Goal: Task Accomplishment & Management: Use online tool/utility

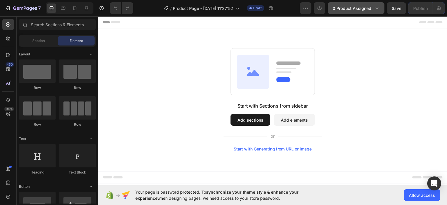
click at [364, 8] on span "0 product assigned" at bounding box center [352, 8] width 39 height 6
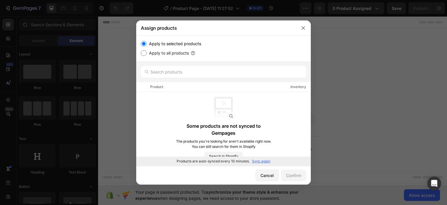
drag, startPoint x: 303, startPoint y: 21, endPoint x: 206, endPoint y: 11, distance: 97.8
click at [303, 21] on div at bounding box center [303, 27] width 15 height 15
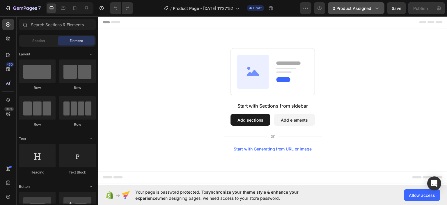
click at [339, 3] on button "0 product assigned" at bounding box center [356, 8] width 57 height 12
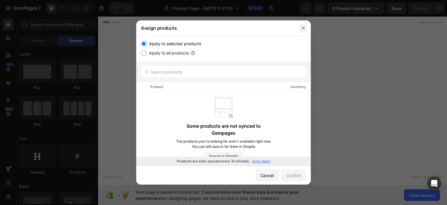
click at [300, 26] on button "button" at bounding box center [303, 27] width 9 height 9
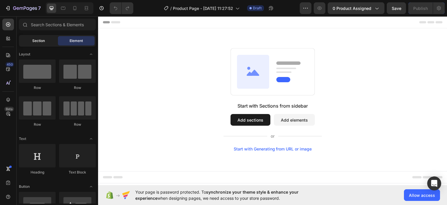
click at [36, 40] on span "Section" at bounding box center [38, 40] width 13 height 5
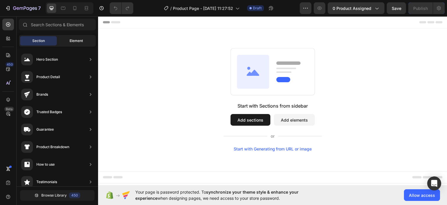
click at [75, 39] on span "Element" at bounding box center [76, 40] width 13 height 5
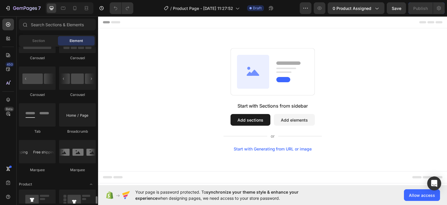
scroll to position [698, 0]
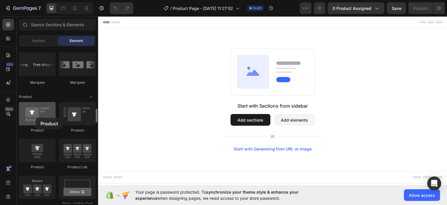
click at [36, 118] on div at bounding box center [37, 113] width 37 height 23
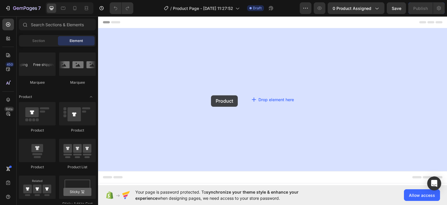
drag, startPoint x: 138, startPoint y: 139, endPoint x: 211, endPoint y: 95, distance: 85.8
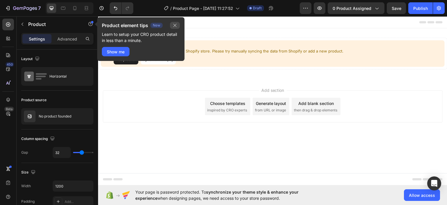
click at [176, 24] on icon "button" at bounding box center [175, 25] width 5 height 5
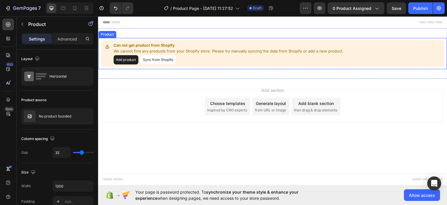
click at [154, 57] on button "Sync from Shopify" at bounding box center [158, 59] width 35 height 9
click at [121, 60] on button "Add product" at bounding box center [125, 59] width 25 height 9
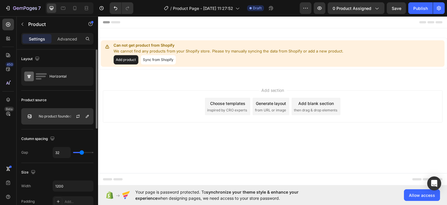
click at [49, 113] on div "No product founded" at bounding box center [57, 116] width 72 height 16
click at [77, 115] on icon "button" at bounding box center [78, 116] width 5 height 5
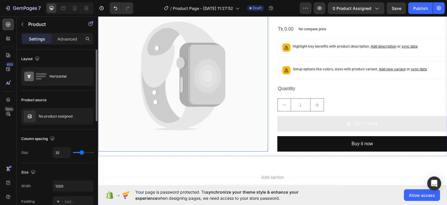
scroll to position [87, 0]
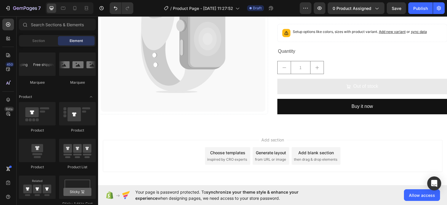
click at [381, 142] on div "Add section Choose templates inspired by CRO experts Generate layout from URL o…" at bounding box center [273, 155] width 340 height 32
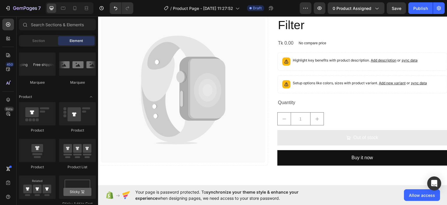
scroll to position [0, 0]
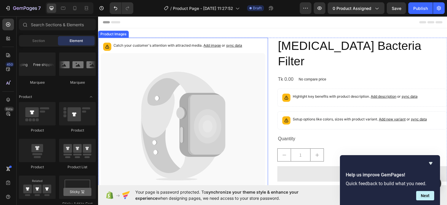
click at [239, 92] on icon at bounding box center [183, 126] width 165 height 146
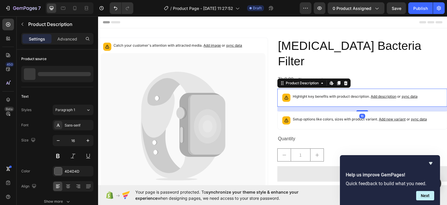
click at [307, 93] on p "Highlight key benefits with product description. Add description or sync data" at bounding box center [355, 96] width 125 height 6
click at [368, 74] on div "Tk 0.00 Product Price Product Price No compare price Product Price Row" at bounding box center [362, 79] width 170 height 10
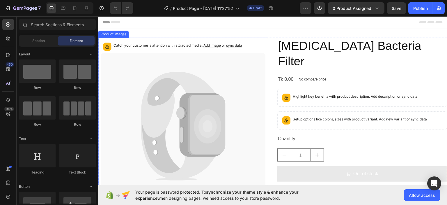
click at [143, 68] on icon at bounding box center [183, 126] width 165 height 146
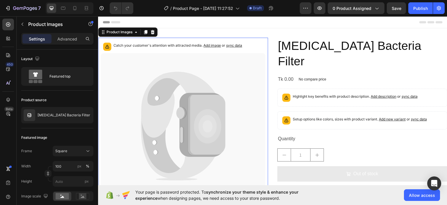
click at [154, 31] on icon at bounding box center [153, 32] width 4 height 4
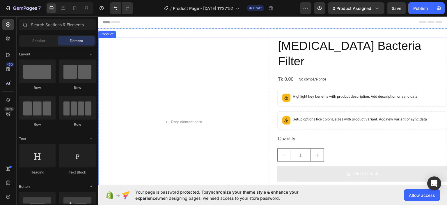
click at [272, 43] on div "Drop element here [MEDICAL_DATA] Bacteria Filter Product Title Tk 0.00 Product …" at bounding box center [272, 121] width 349 height 169
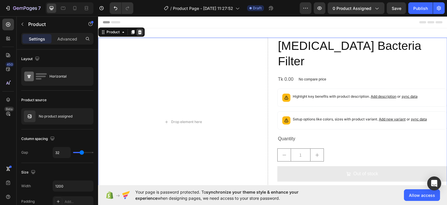
click at [140, 30] on icon at bounding box center [140, 32] width 4 height 4
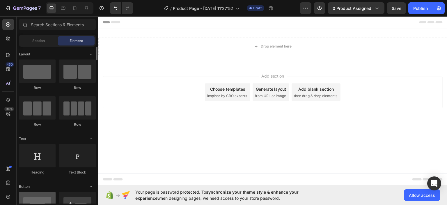
scroll to position [58, 0]
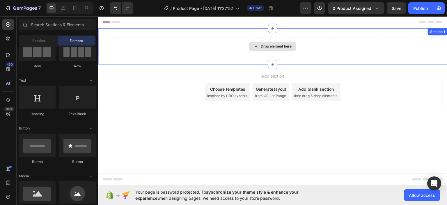
click at [181, 50] on div "Drop element here" at bounding box center [272, 45] width 349 height 17
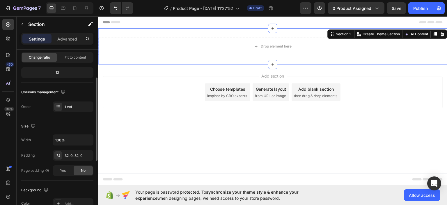
scroll to position [0, 0]
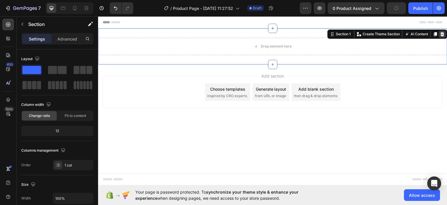
click at [444, 32] on icon at bounding box center [442, 33] width 5 height 5
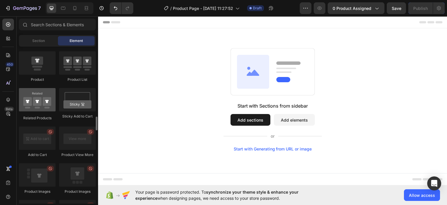
scroll to position [728, 0]
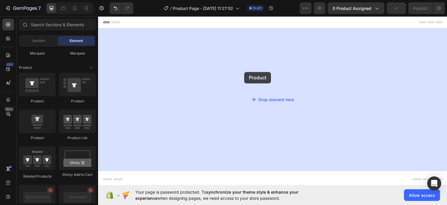
drag, startPoint x: 132, startPoint y: 105, endPoint x: 244, endPoint y: 72, distance: 117.1
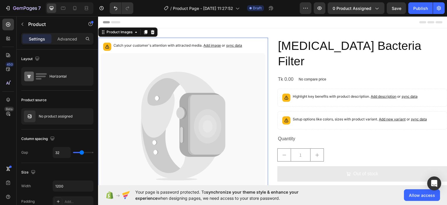
click at [169, 91] on icon at bounding box center [162, 126] width 42 height 98
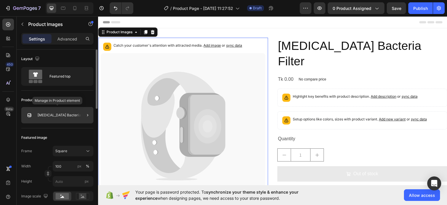
click at [70, 114] on p "[MEDICAL_DATA] Bacteria Filter" at bounding box center [64, 115] width 53 height 4
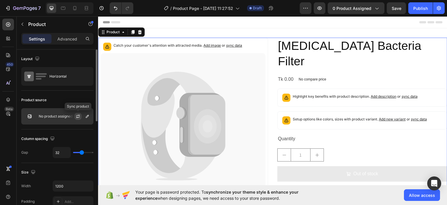
click at [79, 117] on icon "button" at bounding box center [78, 116] width 5 height 5
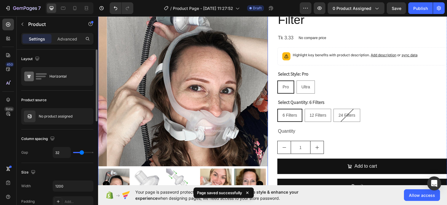
scroll to position [87, 0]
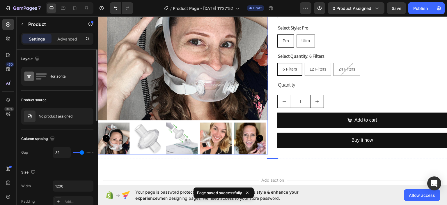
click at [144, 137] on img at bounding box center [148, 138] width 32 height 32
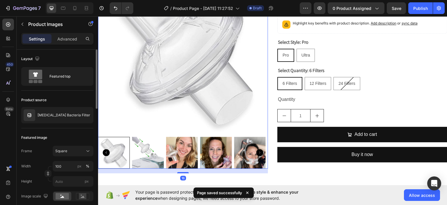
scroll to position [116, 0]
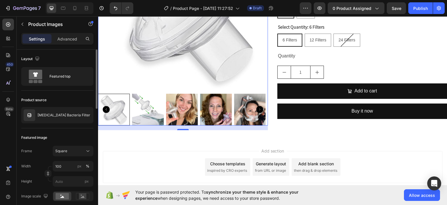
click at [153, 110] on img at bounding box center [148, 109] width 32 height 32
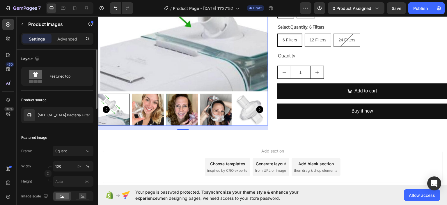
click at [247, 103] on img at bounding box center [250, 109] width 32 height 32
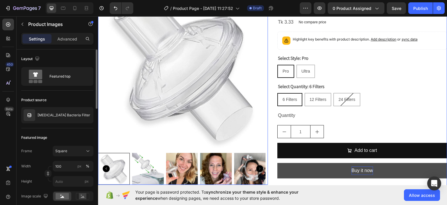
scroll to position [29, 0]
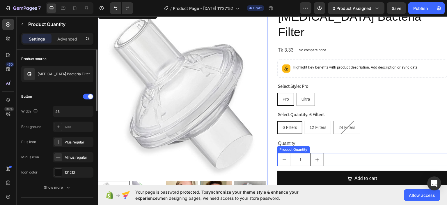
click at [355, 152] on div "1" at bounding box center [362, 158] width 170 height 13
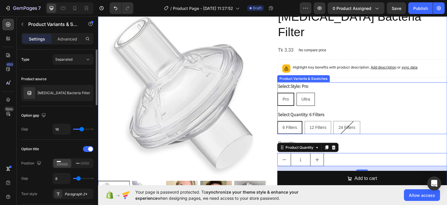
click at [304, 96] on span "Ultra" at bounding box center [305, 98] width 9 height 5
click at [297, 92] on input "Ultra Ultra Ultra" at bounding box center [296, 92] width 0 height 0
radio input "true"
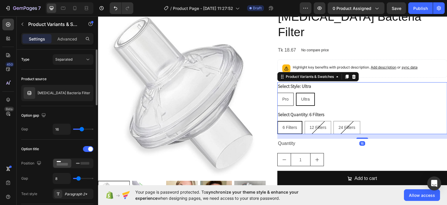
click at [282, 96] on span "Pro" at bounding box center [285, 98] width 6 height 5
click at [277, 92] on input "Pro Pro Pro" at bounding box center [277, 92] width 0 height 0
radio input "true"
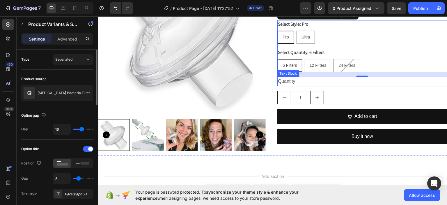
scroll to position [146, 0]
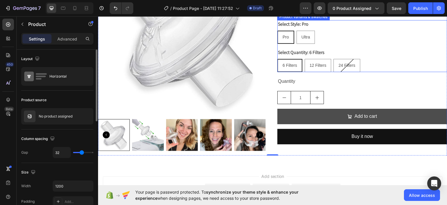
scroll to position [116, 0]
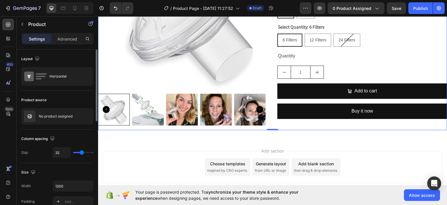
click at [279, 117] on div "[MEDICAL_DATA] Bacteria Filter Product Title Tk 3.33 Product Price Product Pric…" at bounding box center [362, 25] width 170 height 209
click at [22, 24] on icon "button" at bounding box center [22, 24] width 5 height 5
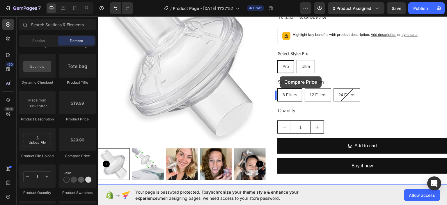
scroll to position [58, 0]
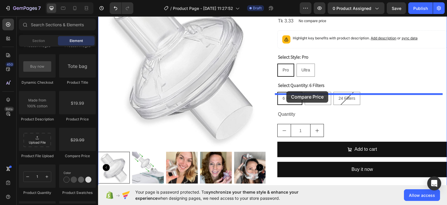
drag, startPoint x: 178, startPoint y: 162, endPoint x: 287, endPoint y: 91, distance: 129.8
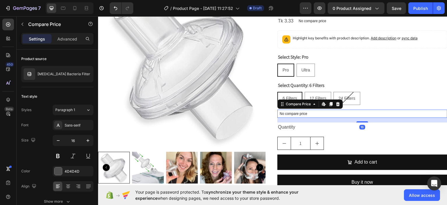
click at [355, 109] on div "No compare price" at bounding box center [362, 113] width 170 height 8
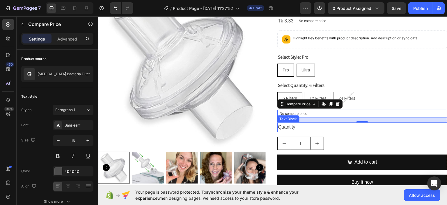
click at [333, 122] on div "Quantity" at bounding box center [362, 127] width 170 height 10
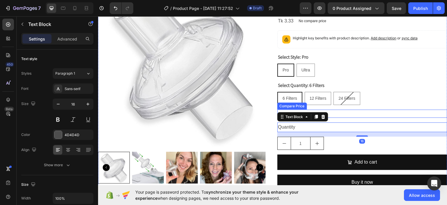
click at [348, 111] on p "No compare price" at bounding box center [362, 112] width 165 height 3
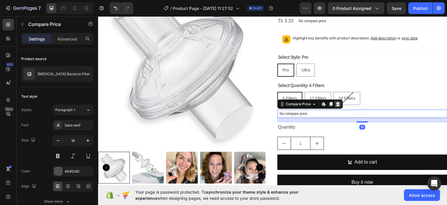
click at [336, 101] on icon at bounding box center [338, 103] width 5 height 5
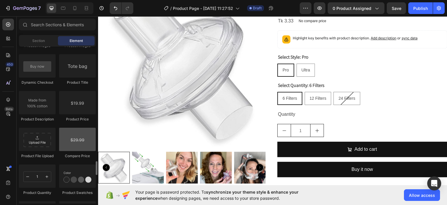
scroll to position [989, 0]
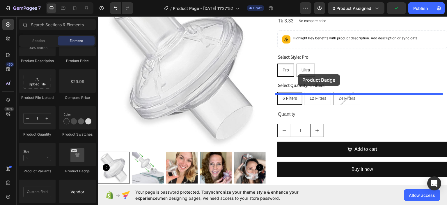
drag, startPoint x: 168, startPoint y: 180, endPoint x: 299, endPoint y: 74, distance: 168.3
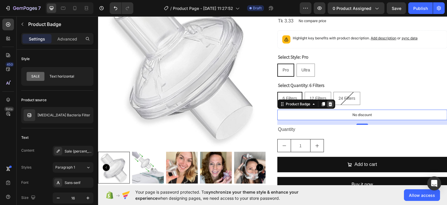
click at [329, 101] on icon at bounding box center [330, 103] width 5 height 5
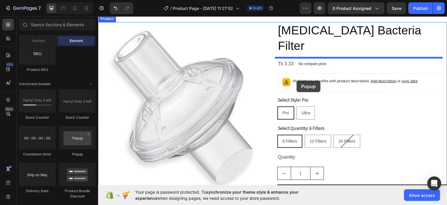
scroll to position [0, 0]
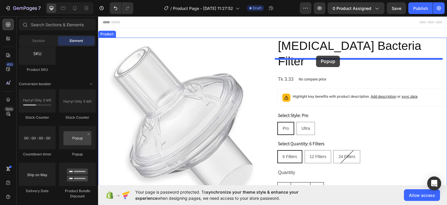
drag, startPoint x: 177, startPoint y: 157, endPoint x: 316, endPoint y: 55, distance: 172.6
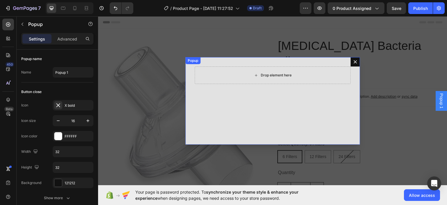
click at [272, 74] on div "Drop element here" at bounding box center [276, 74] width 31 height 5
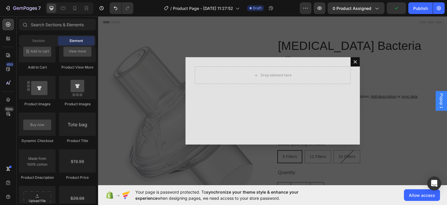
scroll to position [1030, 0]
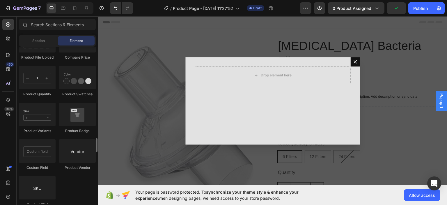
drag, startPoint x: 196, startPoint y: 149, endPoint x: 102, endPoint y: 57, distance: 131.7
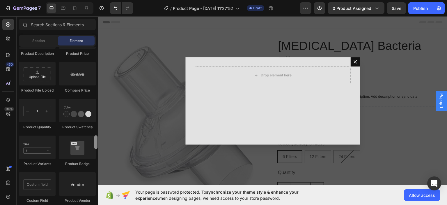
drag, startPoint x: 195, startPoint y: 163, endPoint x: 194, endPoint y: 82, distance: 80.3
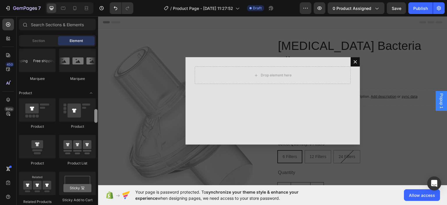
scroll to position [650, 0]
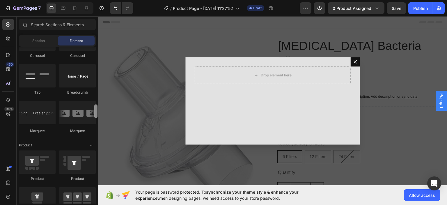
drag, startPoint x: 103, startPoint y: 89, endPoint x: 93, endPoint y: 41, distance: 49.0
click at [98, 41] on html "Popup 1 Header Product Images [MEDICAL_DATA] Bacteria Filter Product Title Tk 3…" at bounding box center [272, 177] width 349 height 323
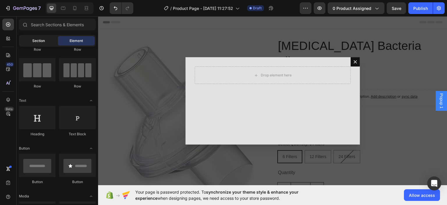
scroll to position [0, 0]
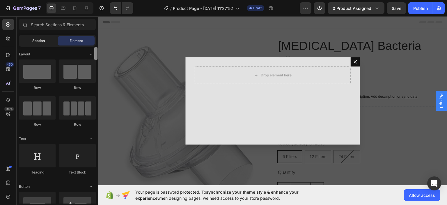
click at [38, 39] on span "Section" at bounding box center [38, 40] width 13 height 5
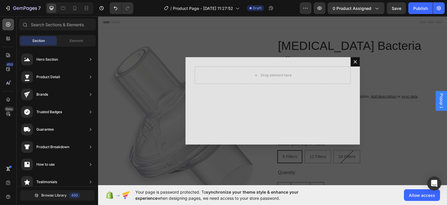
click at [9, 26] on icon at bounding box center [8, 24] width 4 height 4
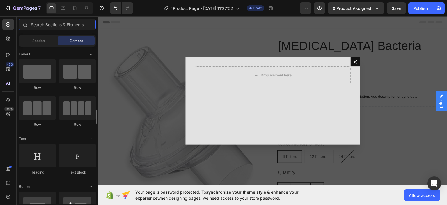
scroll to position [58, 0]
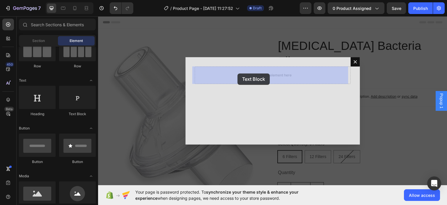
drag, startPoint x: 172, startPoint y: 123, endPoint x: 237, endPoint y: 73, distance: 82.5
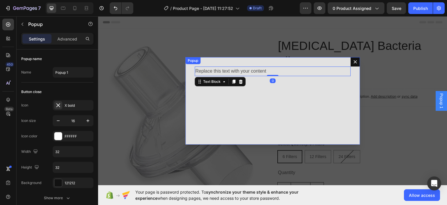
click at [261, 95] on div "Replace this text with your content Text Block 0" at bounding box center [272, 100] width 175 height 87
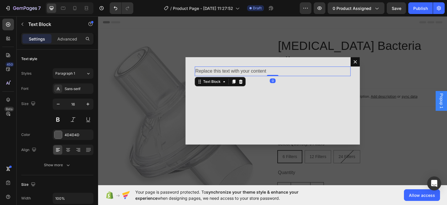
click at [214, 70] on div "Replace this text with your content" at bounding box center [273, 71] width 156 height 10
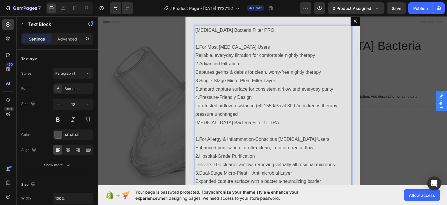
scroll to position [0, 0]
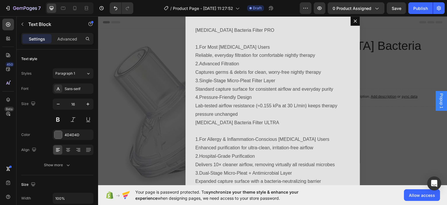
click at [384, 30] on div "Backdrop" at bounding box center [272, 100] width 349 height 169
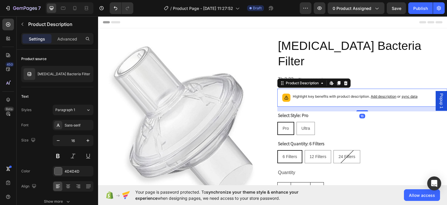
click at [373, 94] on span "Add description" at bounding box center [384, 96] width 26 height 4
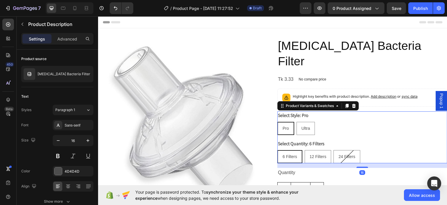
click at [412, 123] on div "Select Style: Pro Pro Pro Pro Ultra Ultra Ultra Select Quantity: 6 Filters 6 Fi…" at bounding box center [362, 137] width 170 height 52
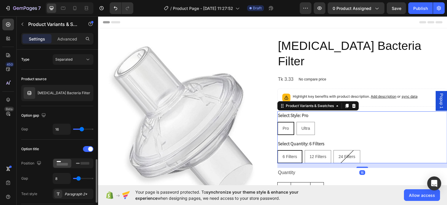
scroll to position [87, 0]
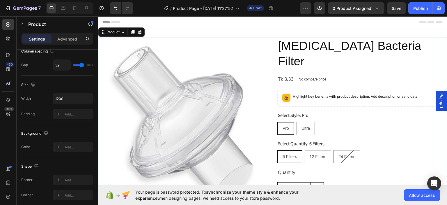
click at [337, 71] on div "[MEDICAL_DATA] Bacteria Filter Product Title Tk 3.33 Product Price Product Pric…" at bounding box center [362, 141] width 170 height 209
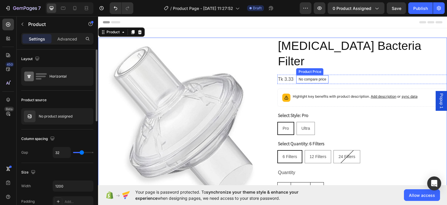
click at [300, 77] on p "No compare price" at bounding box center [313, 78] width 28 height 3
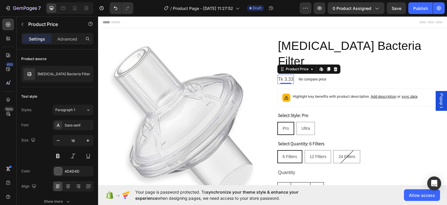
click at [285, 74] on div "Tk 3.33" at bounding box center [285, 79] width 17 height 10
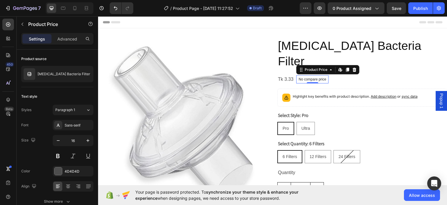
click at [318, 77] on p "No compare price" at bounding box center [313, 78] width 28 height 3
click at [315, 67] on div "Product Price" at bounding box center [316, 69] width 25 height 5
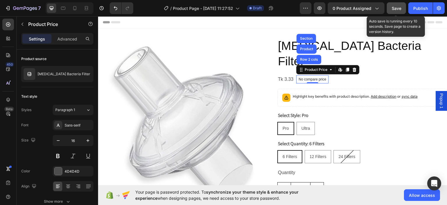
click at [398, 6] on span "Save" at bounding box center [397, 8] width 10 height 5
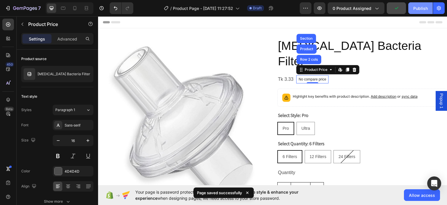
click at [418, 8] on div "Publish" at bounding box center [420, 8] width 15 height 6
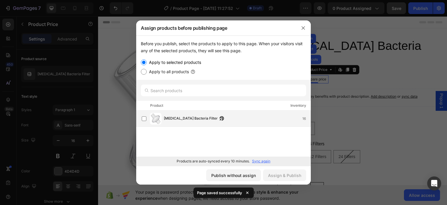
click at [184, 118] on span "[MEDICAL_DATA] Bacteria Filter" at bounding box center [191, 118] width 54 height 6
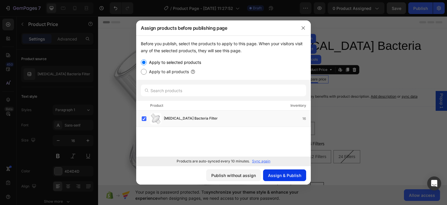
click at [286, 173] on div "Assign & Publish" at bounding box center [284, 175] width 33 height 6
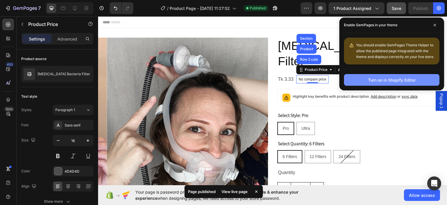
click at [384, 76] on button "Turn on in Shopify Editor" at bounding box center [391, 80] width 95 height 12
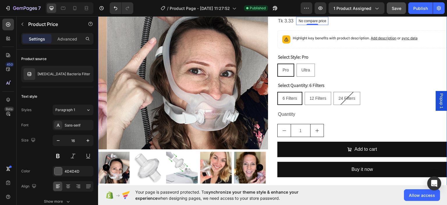
click at [348, 81] on div "Select Quantity: 6 Filters 6 Filters 6 Filters 6 Filters 12 Filters 12 Filters …" at bounding box center [362, 93] width 170 height 24
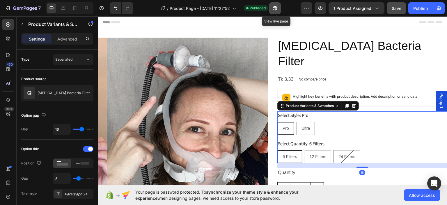
click at [276, 6] on icon "button" at bounding box center [275, 8] width 6 height 6
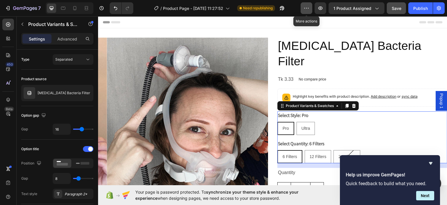
click at [305, 9] on icon "button" at bounding box center [307, 8] width 6 height 6
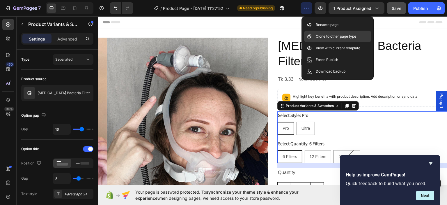
click at [331, 36] on p "Clone to other page type" at bounding box center [336, 36] width 40 height 6
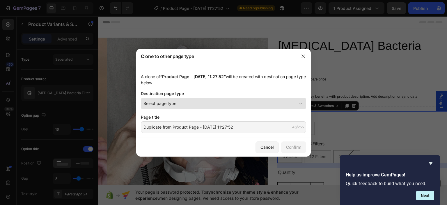
click at [236, 103] on div "Select page type" at bounding box center [219, 103] width 153 height 6
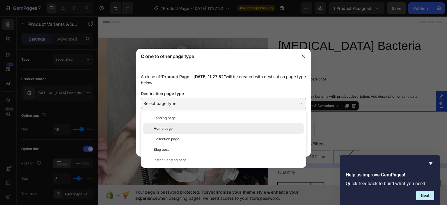
click at [162, 129] on span "Home page" at bounding box center [163, 128] width 19 height 5
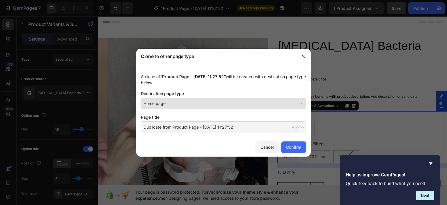
click at [298, 104] on icon at bounding box center [301, 103] width 6 height 6
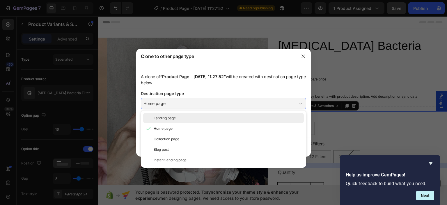
click at [250, 117] on div "Landing page" at bounding box center [228, 117] width 148 height 5
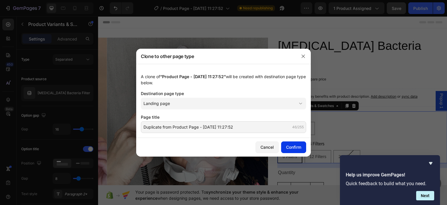
click at [289, 145] on div "Confirm" at bounding box center [293, 147] width 15 height 6
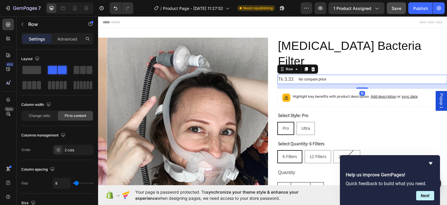
click at [364, 74] on div "Tk 3.33 Product Price Product Price No compare price Product Price Row 16" at bounding box center [362, 79] width 170 height 10
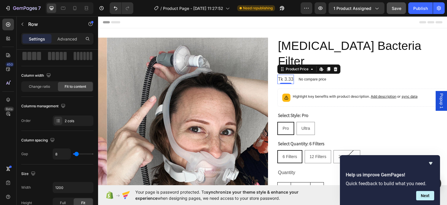
click at [288, 74] on div "Tk 3.33" at bounding box center [285, 79] width 17 height 10
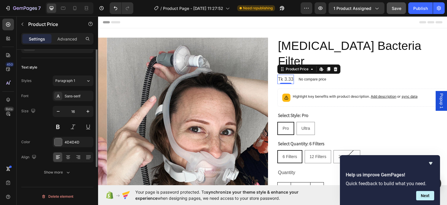
scroll to position [0, 0]
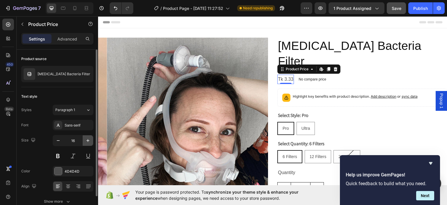
click at [85, 140] on icon "button" at bounding box center [88, 140] width 6 height 6
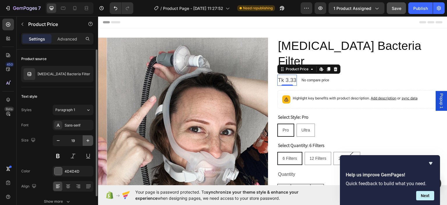
click at [85, 140] on icon "button" at bounding box center [88, 140] width 6 height 6
type input "20"
click at [55, 157] on button at bounding box center [58, 155] width 10 height 10
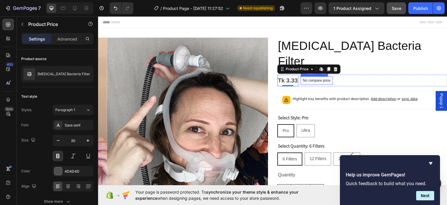
click at [312, 76] on div "No compare price" at bounding box center [317, 80] width 32 height 8
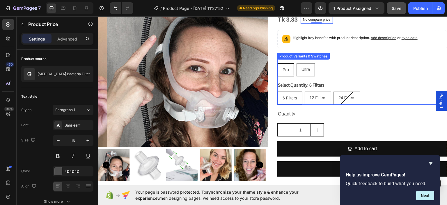
scroll to position [29, 0]
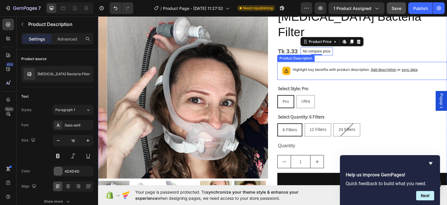
click at [376, 67] on span "Add description" at bounding box center [384, 69] width 26 height 4
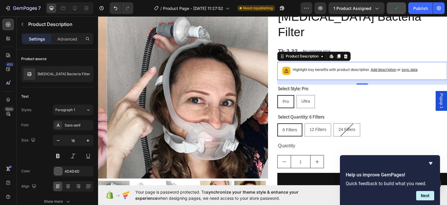
click at [344, 54] on icon at bounding box center [346, 56] width 4 height 4
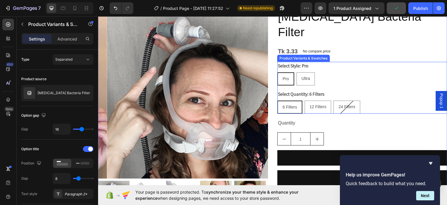
click at [368, 71] on div "Select Style: Pro Pro Pro Pro Ultra Ultra Ultra Select Quantity: 6 Filters 6 Fi…" at bounding box center [362, 87] width 170 height 52
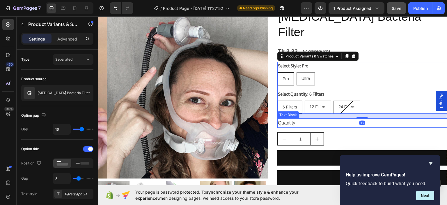
click at [368, 118] on div "Quantity" at bounding box center [362, 123] width 170 height 10
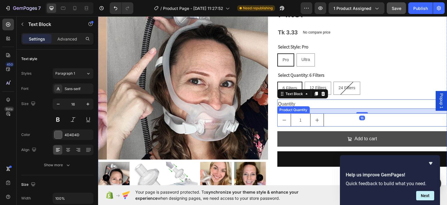
scroll to position [58, 0]
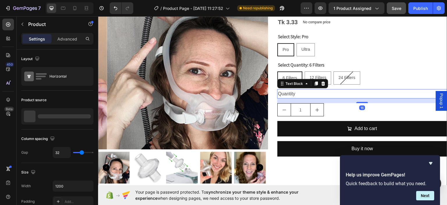
click at [309, 156] on div "[MEDICAL_DATA] Bacteria Filter Product Title Tk 3.33 Product Price Product Pric…" at bounding box center [362, 83] width 170 height 209
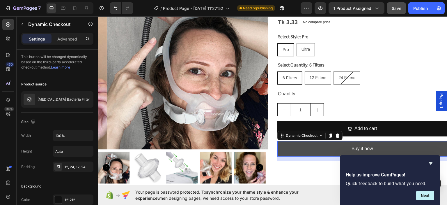
click at [328, 141] on button "Buy it now" at bounding box center [362, 148] width 170 height 15
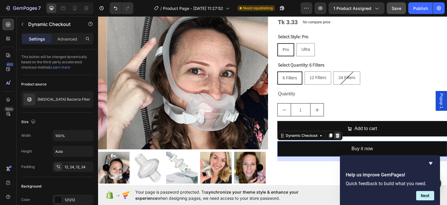
click at [335, 133] on icon at bounding box center [337, 135] width 5 height 5
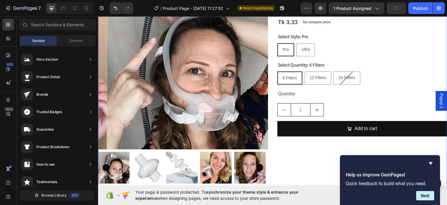
click at [321, 148] on div "[MEDICAL_DATA] Bacteria Filter Product Title Tk 3.33 Product Price Product Pric…" at bounding box center [362, 83] width 170 height 209
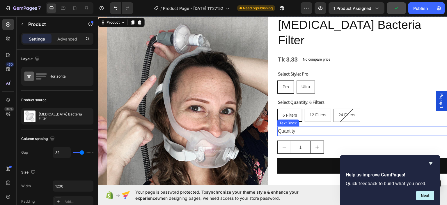
scroll to position [87, 0]
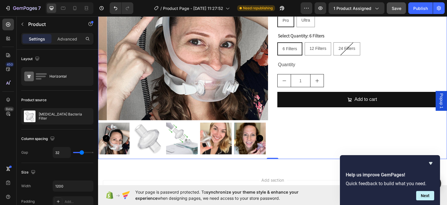
click at [315, 127] on div "[MEDICAL_DATA] Bacteria Filter Product Title Tk 3.33 Product Price Product Pric…" at bounding box center [362, 54] width 170 height 209
click at [318, 118] on div "[MEDICAL_DATA] Bacteria Filter Product Title Tk 3.33 Product Price Product Pric…" at bounding box center [362, 54] width 170 height 209
type input "22"
type input "19"
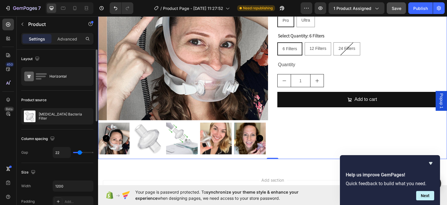
type input "19"
type input "0"
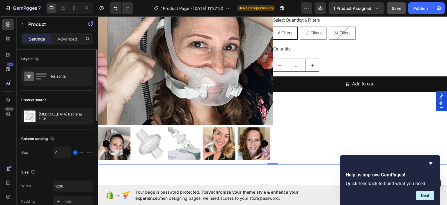
type input "80"
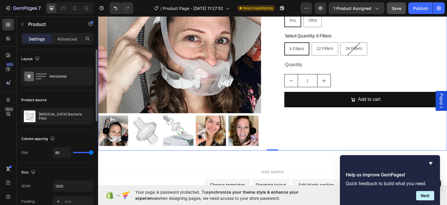
drag, startPoint x: 79, startPoint y: 151, endPoint x: 97, endPoint y: 152, distance: 18.1
type input "80"
click at [93, 152] on input "range" at bounding box center [83, 152] width 20 height 1
click at [279, 128] on div "Product Images [MEDICAL_DATA] Bacteria Filter Product Title Tk 3.33 Product Pri…" at bounding box center [272, 50] width 349 height 200
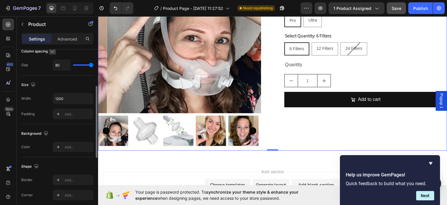
scroll to position [0, 0]
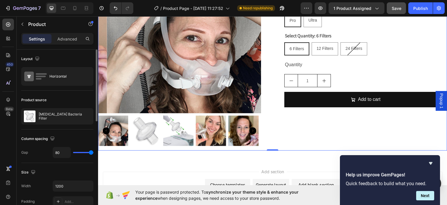
click at [58, 44] on div "Settings Advanced" at bounding box center [57, 39] width 72 height 12
click at [59, 40] on p "Advanced" at bounding box center [67, 39] width 20 height 6
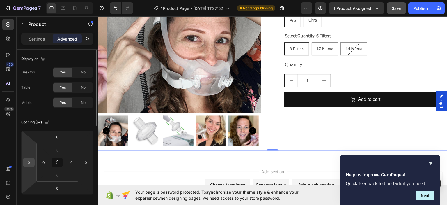
click at [26, 163] on input "0" at bounding box center [28, 162] width 9 height 9
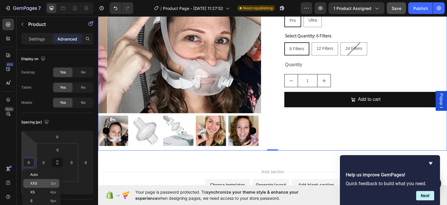
scroll to position [29, 0]
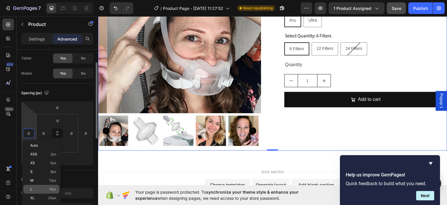
click at [51, 188] on span "16px" at bounding box center [53, 189] width 8 height 4
type input "16"
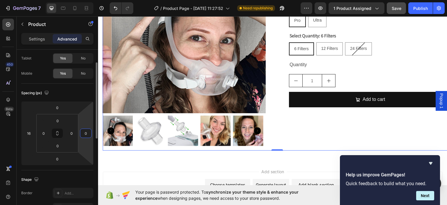
click at [86, 134] on input "0" at bounding box center [85, 133] width 9 height 9
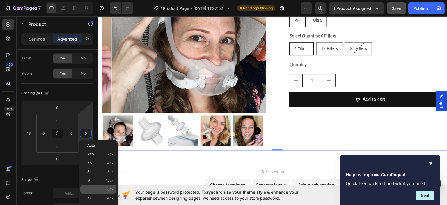
click at [104, 188] on p "L 16px" at bounding box center [100, 189] width 26 height 4
type input "16"
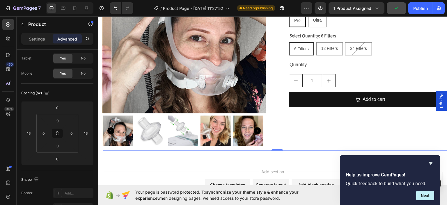
click at [303, 119] on div "[MEDICAL_DATA] Bacteria Filter Product Title Tk 3.33 Product Price Product Pric…" at bounding box center [370, 50] width 163 height 200
click at [335, 125] on div "[MEDICAL_DATA] Bacteria Filter Product Title Tk 3.33 Product Price Product Pric…" at bounding box center [370, 50] width 163 height 200
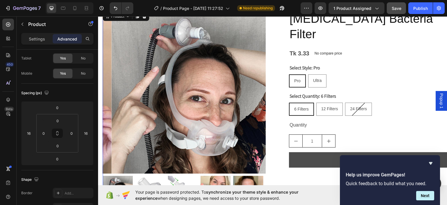
scroll to position [0, 0]
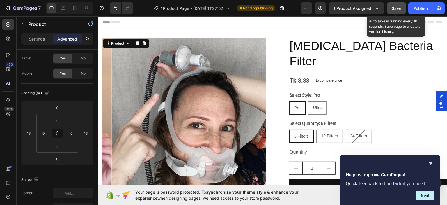
click at [400, 7] on span "Save" at bounding box center [397, 8] width 10 height 5
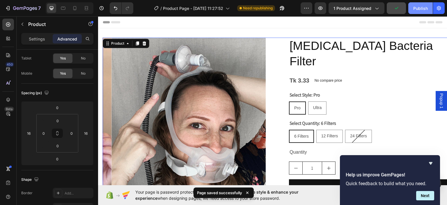
click at [417, 7] on div "Publish" at bounding box center [420, 8] width 15 height 6
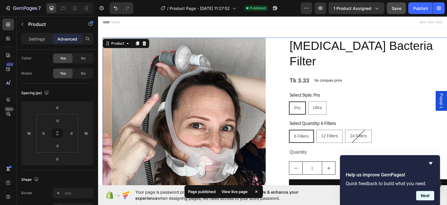
click at [426, 194] on button "Next" at bounding box center [425, 195] width 18 height 9
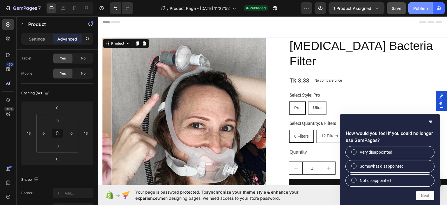
click at [413, 8] on button "Publish" at bounding box center [420, 8] width 24 height 12
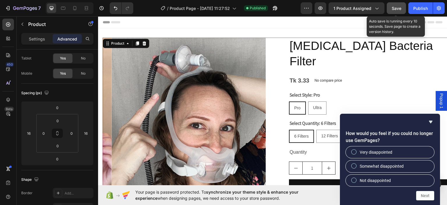
click at [399, 8] on span "Save" at bounding box center [397, 8] width 10 height 5
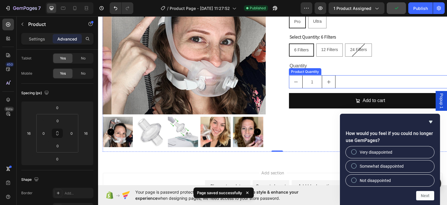
scroll to position [87, 0]
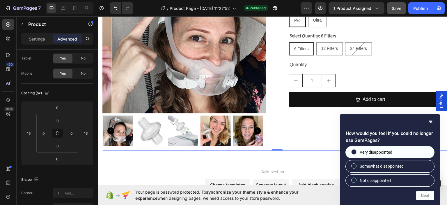
click at [395, 152] on label "Very disappointed" at bounding box center [390, 152] width 88 height 12
click at [356, 152] on input "Very disappointed" at bounding box center [354, 152] width 4 height 4
radio input "true"
click at [430, 196] on button "Next" at bounding box center [425, 195] width 18 height 9
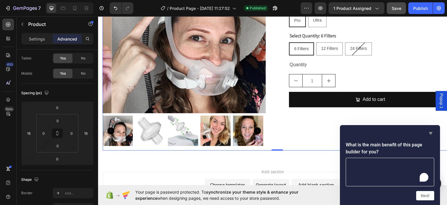
click at [431, 133] on icon "Hide survey" at bounding box center [430, 133] width 3 height 3
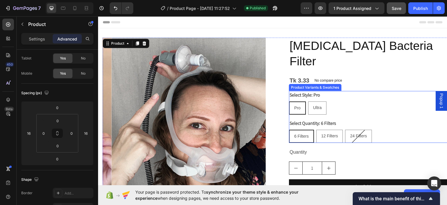
scroll to position [0, 0]
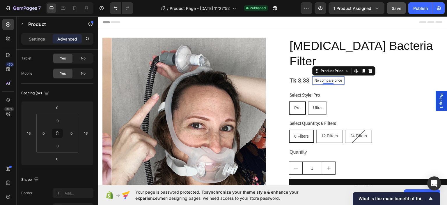
click at [336, 78] on p "No compare price" at bounding box center [329, 79] width 28 height 3
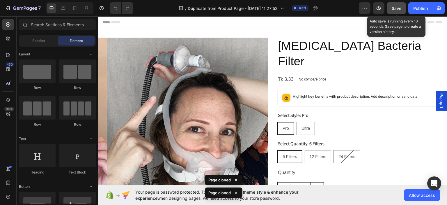
click at [393, 8] on span "Save" at bounding box center [397, 8] width 10 height 5
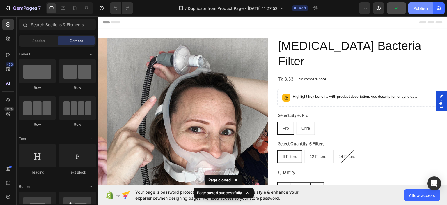
click at [417, 8] on div "Publish" at bounding box center [420, 8] width 15 height 6
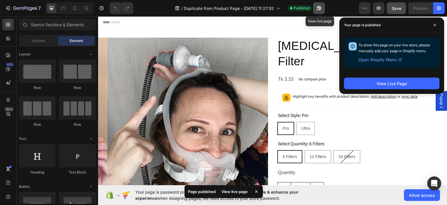
click at [318, 9] on icon "button" at bounding box center [317, 9] width 1 height 1
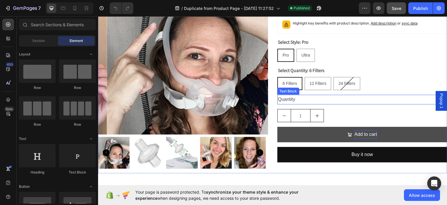
scroll to position [87, 0]
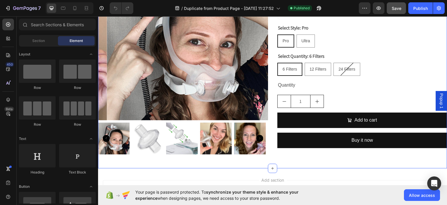
click at [375, 150] on div "[MEDICAL_DATA] Bacteria Filter Product Title Tk 3.33 Product Price Product Pric…" at bounding box center [362, 54] width 170 height 209
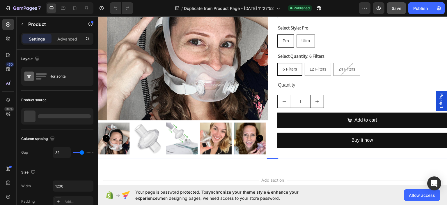
scroll to position [0, 0]
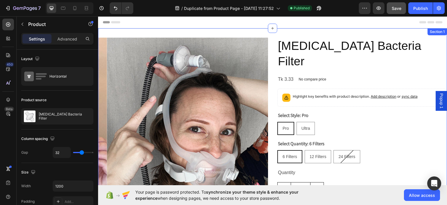
click at [408, 35] on div "Product Images CPAP Bacteria Filter Product Title Tk 3.33 Product Price Product…" at bounding box center [272, 141] width 349 height 227
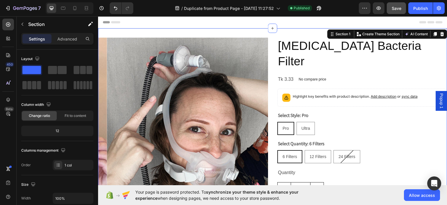
click at [309, 32] on div "Product Images CPAP Bacteria Filter Product Title Tk 3.33 Product Price Product…" at bounding box center [272, 141] width 349 height 227
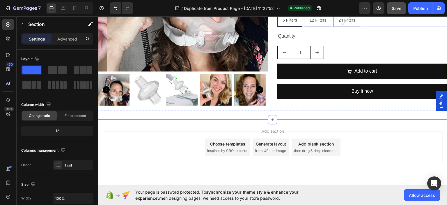
scroll to position [146, 0]
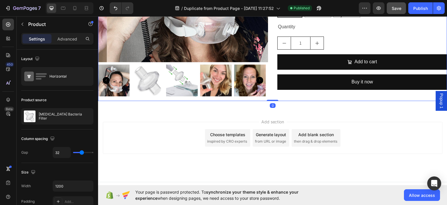
drag, startPoint x: 272, startPoint y: 98, endPoint x: 272, endPoint y: 89, distance: 8.4
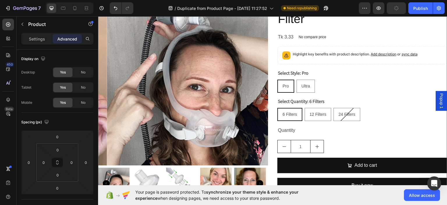
scroll to position [0, 0]
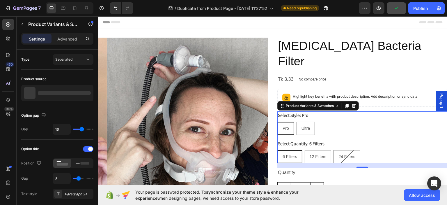
click at [320, 121] on div "Pro Pro Pro Ultra Ultra Ultra" at bounding box center [362, 127] width 170 height 13
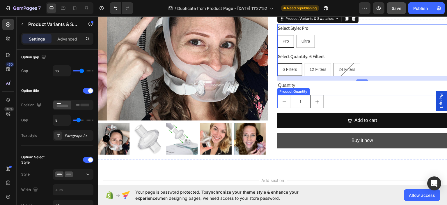
scroll to position [87, 0]
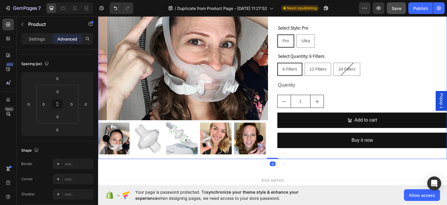
click at [279, 150] on div "[MEDICAL_DATA] Bacteria Filter Product Title Tk 3.33 Product Price Product Pric…" at bounding box center [362, 54] width 170 height 209
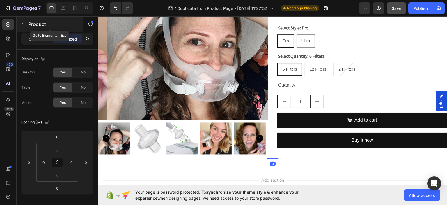
click at [19, 23] on button "button" at bounding box center [22, 23] width 9 height 9
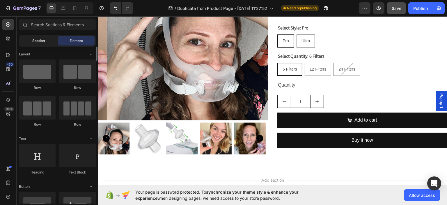
click at [39, 37] on div "Section" at bounding box center [38, 40] width 37 height 9
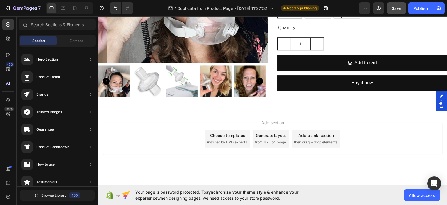
scroll to position [146, 0]
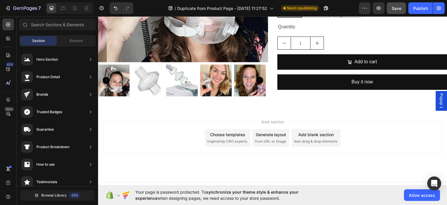
click at [318, 131] on div "Add blank section" at bounding box center [316, 134] width 36 height 6
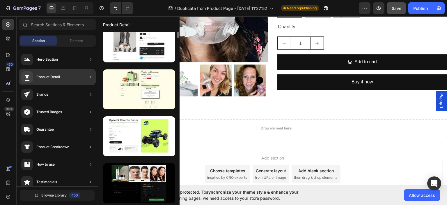
scroll to position [0, 0]
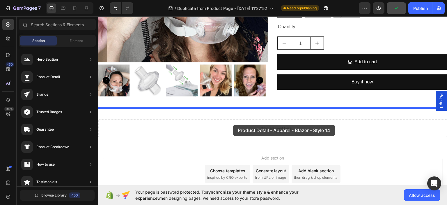
drag, startPoint x: 237, startPoint y: 69, endPoint x: 233, endPoint y: 124, distance: 55.4
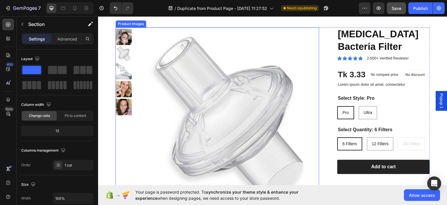
scroll to position [187, 0]
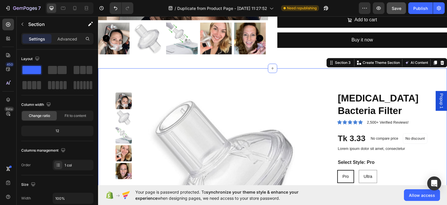
click at [428, 95] on div "Product Images CPAP Bacteria Filter Product Title Icon Icon Icon Icon Icon Icon…" at bounding box center [272, 202] width 349 height 268
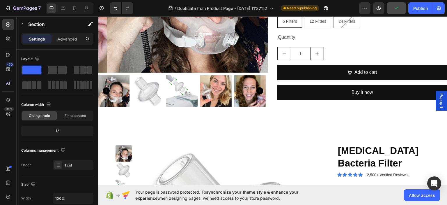
scroll to position [175, 0]
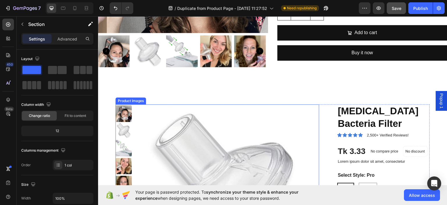
click at [227, 116] on img at bounding box center [229, 194] width 180 height 180
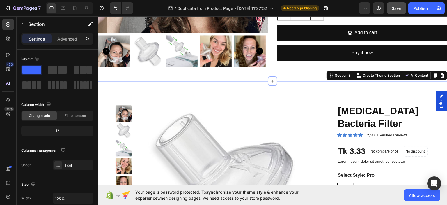
click at [440, 73] on icon at bounding box center [442, 75] width 5 height 5
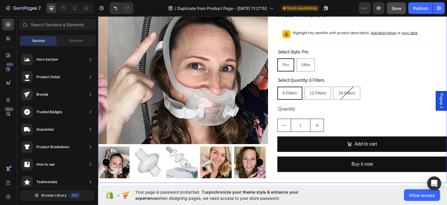
scroll to position [0, 0]
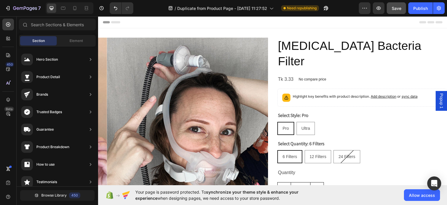
click at [439, 99] on span "Popup 1" at bounding box center [442, 100] width 6 height 15
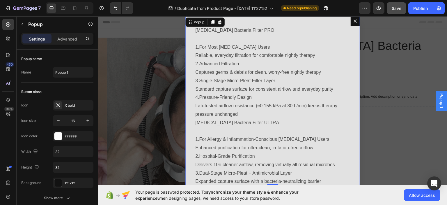
click at [353, 20] on icon "Dialog content" at bounding box center [355, 20] width 5 height 5
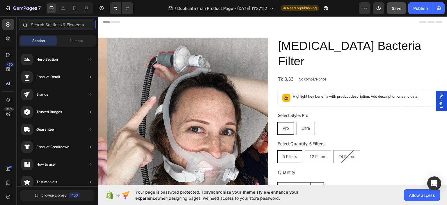
click at [43, 22] on input "text" at bounding box center [57, 25] width 77 height 12
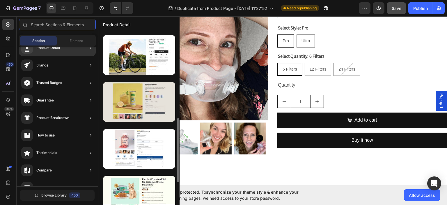
scroll to position [262, 0]
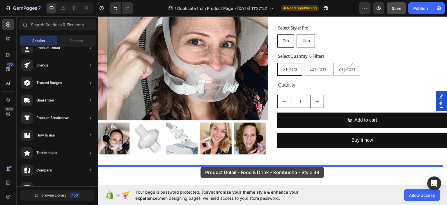
drag, startPoint x: 237, startPoint y: 91, endPoint x: 201, endPoint y: 166, distance: 83.9
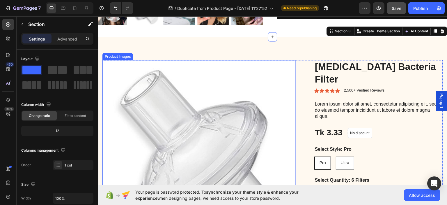
scroll to position [158, 0]
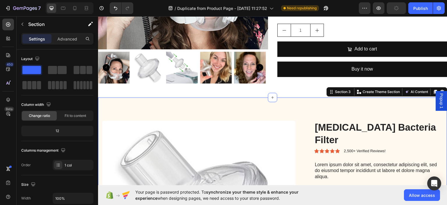
click at [441, 89] on icon at bounding box center [443, 91] width 4 height 4
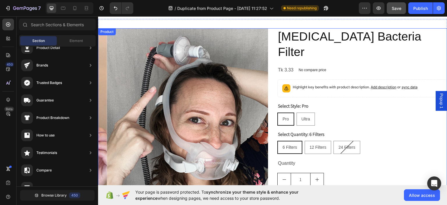
scroll to position [0, 0]
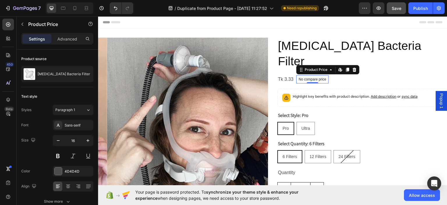
click at [315, 77] on p "No compare price" at bounding box center [313, 78] width 28 height 3
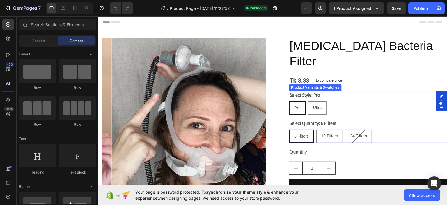
click at [300, 102] on div "Pro" at bounding box center [298, 108] width 16 height 12
click at [289, 101] on input "Pro Pro Pro" at bounding box center [289, 101] width 0 height 0
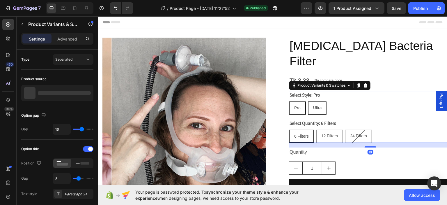
click at [313, 105] on span "Ultra" at bounding box center [317, 107] width 9 height 5
click at [308, 101] on input "Ultra Ultra Ultra" at bounding box center [308, 101] width 0 height 0
radio input "true"
click at [294, 105] on span "Pro" at bounding box center [297, 107] width 6 height 5
click at [289, 101] on input "Pro Pro Pro" at bounding box center [289, 101] width 0 height 0
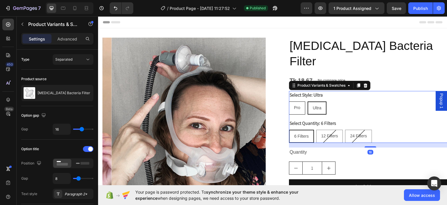
radio input "true"
click at [309, 101] on div "Ultra" at bounding box center [317, 107] width 18 height 12
click at [308, 101] on input "Ultra Ultra Ultra" at bounding box center [308, 101] width 0 height 0
radio input "true"
click at [223, 21] on div "Header" at bounding box center [273, 22] width 340 height 12
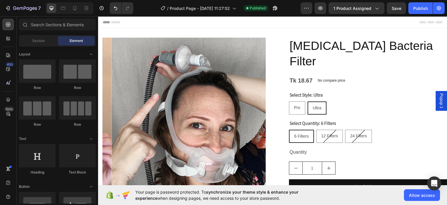
click at [108, 20] on div "Header" at bounding box center [113, 21] width 22 height 7
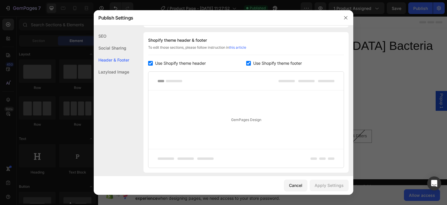
scroll to position [85, 0]
